Goal: Contribute content: Add original content to the website for others to see

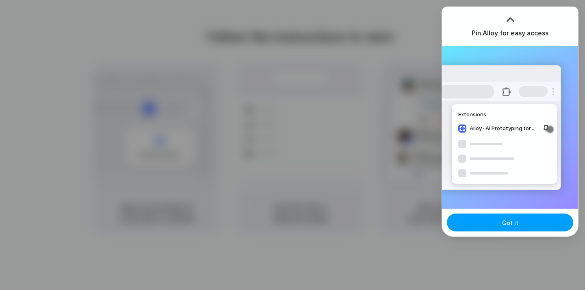
click at [477, 223] on button "Got it" at bounding box center [510, 222] width 126 height 18
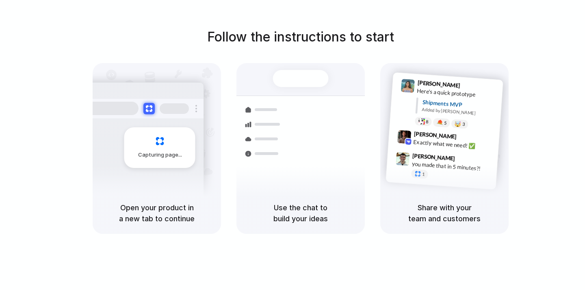
click at [430, 23] on div "Follow the instructions to start Capturing page Open your product in a new tab …" at bounding box center [300, 153] width 601 height 306
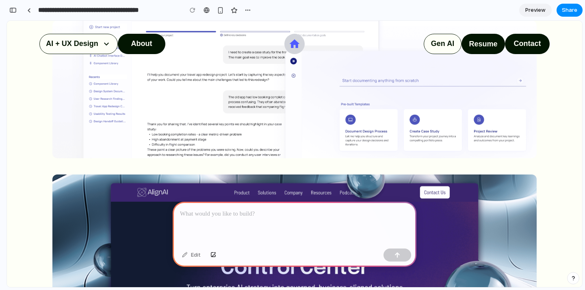
scroll to position [1506, 0]
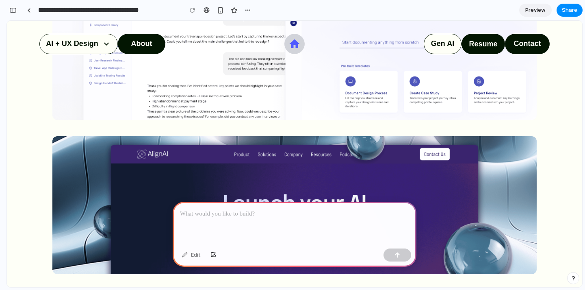
click at [328, 223] on div at bounding box center [295, 222] width 244 height 43
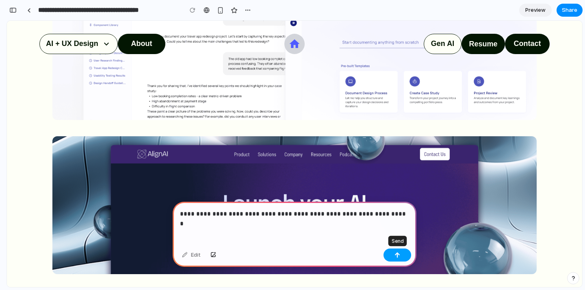
click at [402, 253] on button "button" at bounding box center [397, 254] width 28 height 13
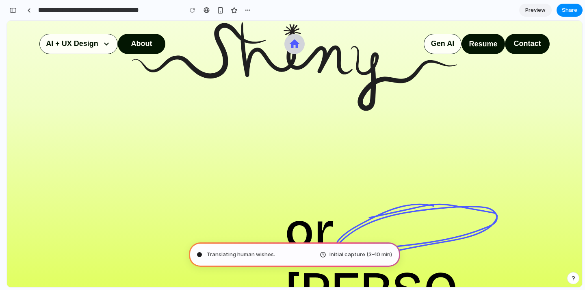
scroll to position [0, 0]
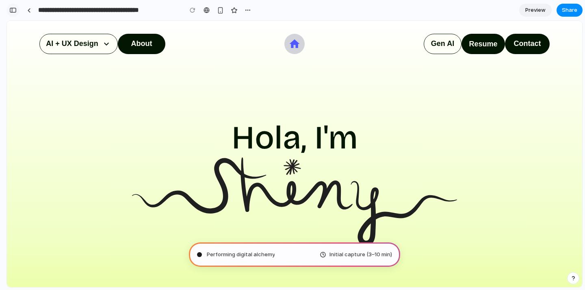
click at [11, 9] on div "button" at bounding box center [12, 10] width 7 height 6
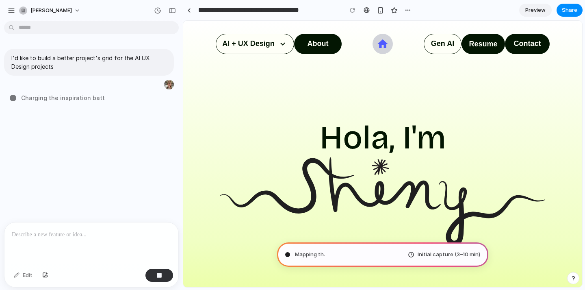
type input "**********"
